Goal: Download file/media

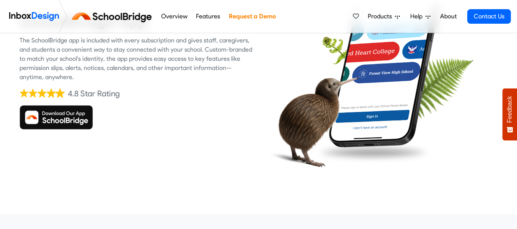
scroll to position [106, 0]
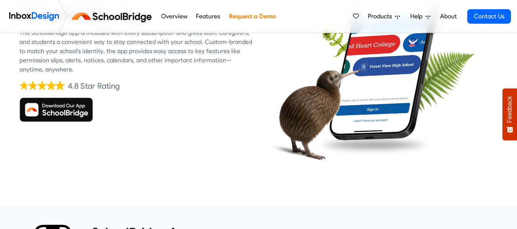
click at [56, 116] on img at bounding box center [57, 110] width 74 height 25
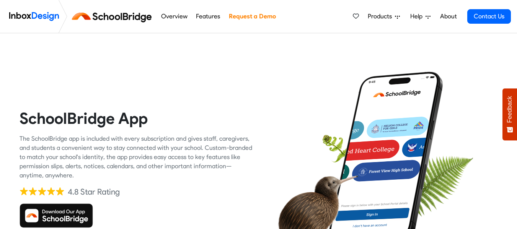
scroll to position [88, 0]
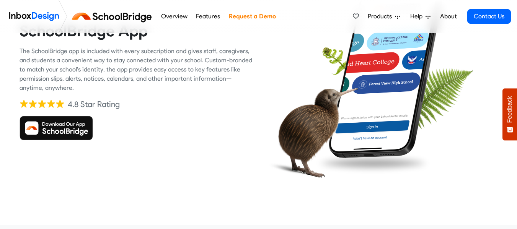
click at [51, 129] on img at bounding box center [57, 128] width 74 height 25
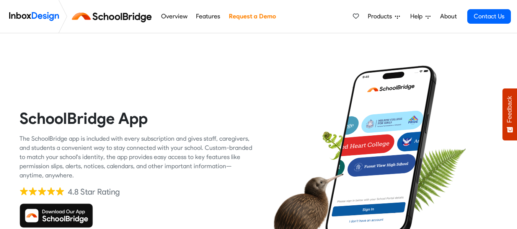
click at [80, 216] on img at bounding box center [57, 216] width 74 height 25
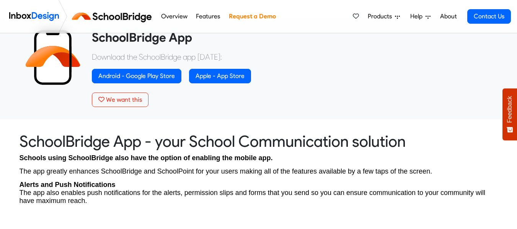
scroll to position [302, 0]
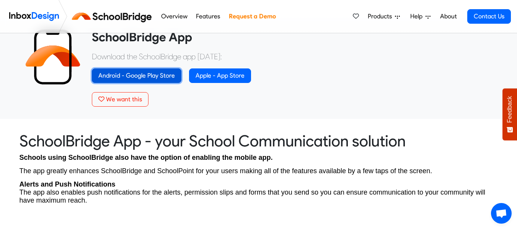
click at [158, 74] on link "Android - Google Play Store" at bounding box center [137, 76] width 90 height 15
